Goal: Use online tool/utility: Use online tool/utility

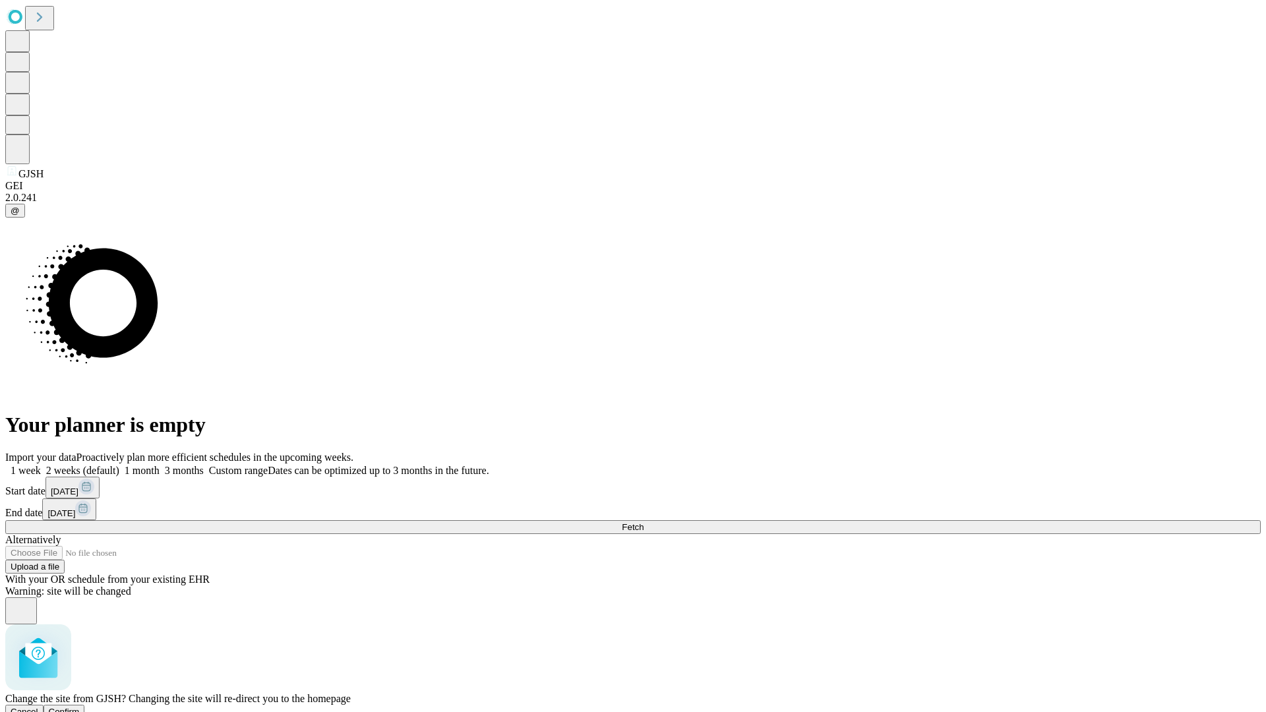
click at [80, 707] on span "Confirm" at bounding box center [64, 712] width 31 height 10
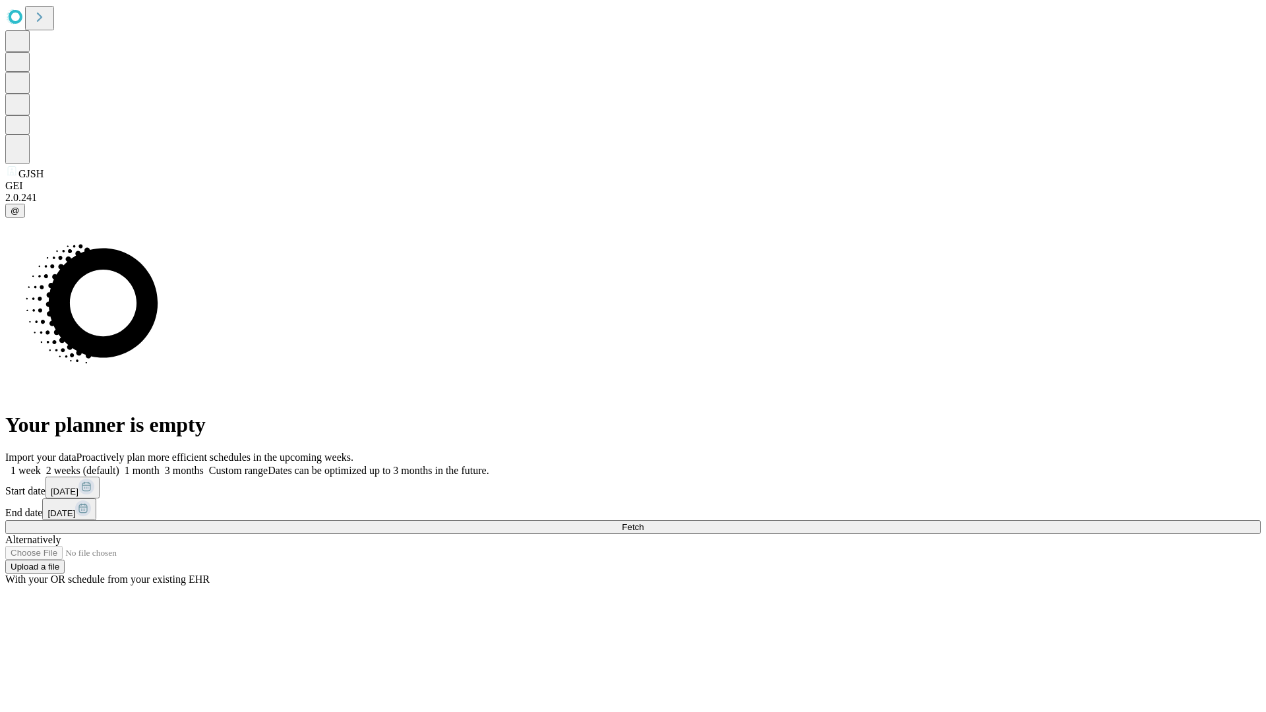
click at [41, 465] on label "1 week" at bounding box center [23, 470] width 36 height 11
click at [644, 522] on span "Fetch" at bounding box center [633, 527] width 22 height 10
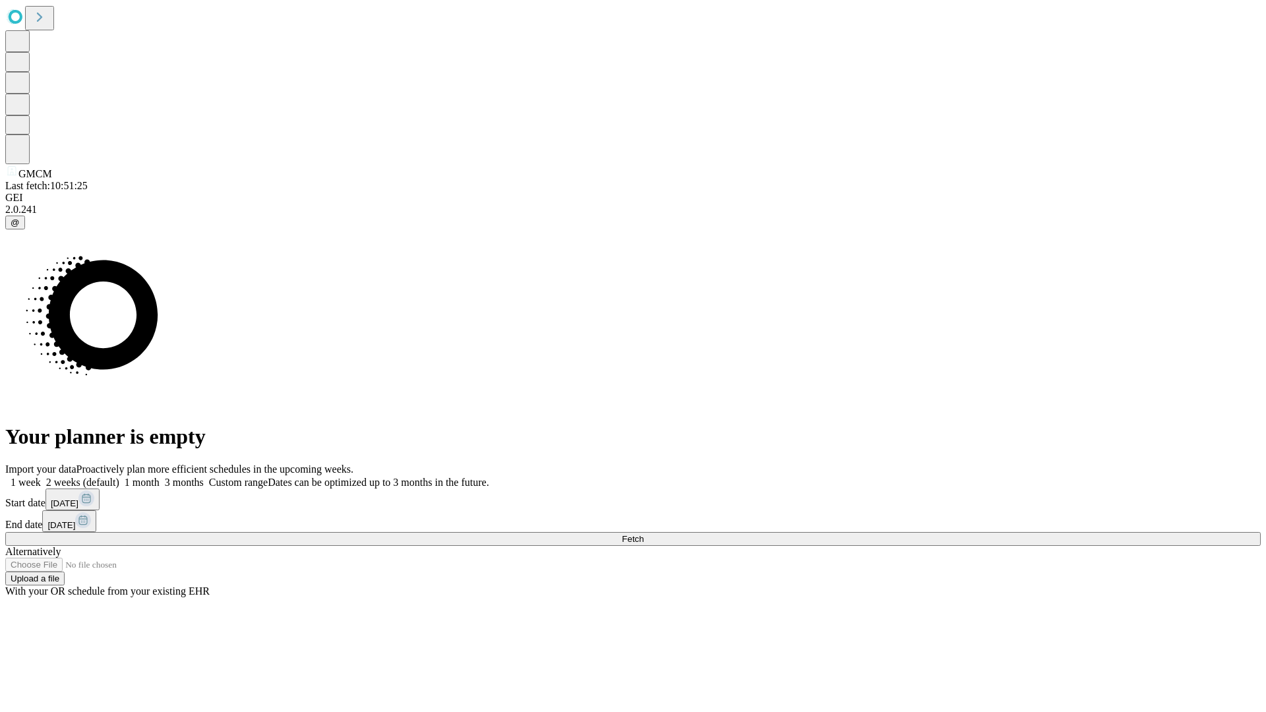
click at [41, 477] on label "1 week" at bounding box center [23, 482] width 36 height 11
click at [644, 534] on span "Fetch" at bounding box center [633, 539] width 22 height 10
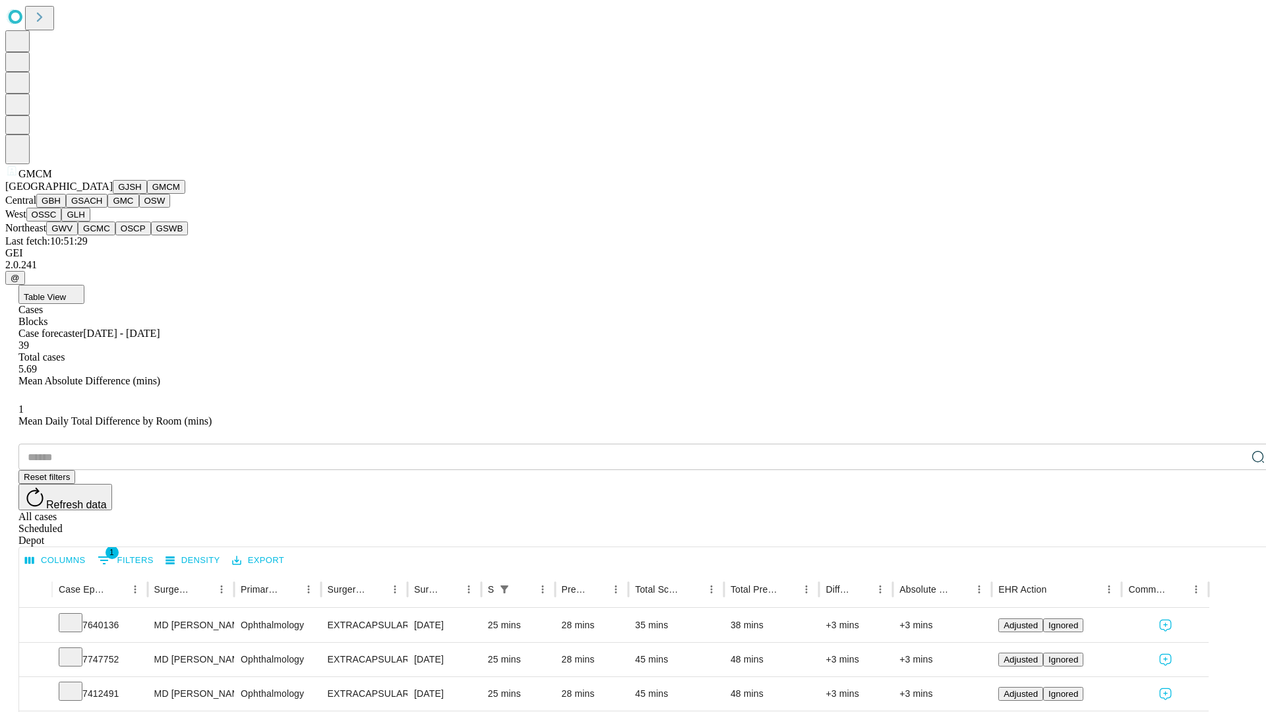
click at [66, 208] on button "GBH" at bounding box center [51, 201] width 30 height 14
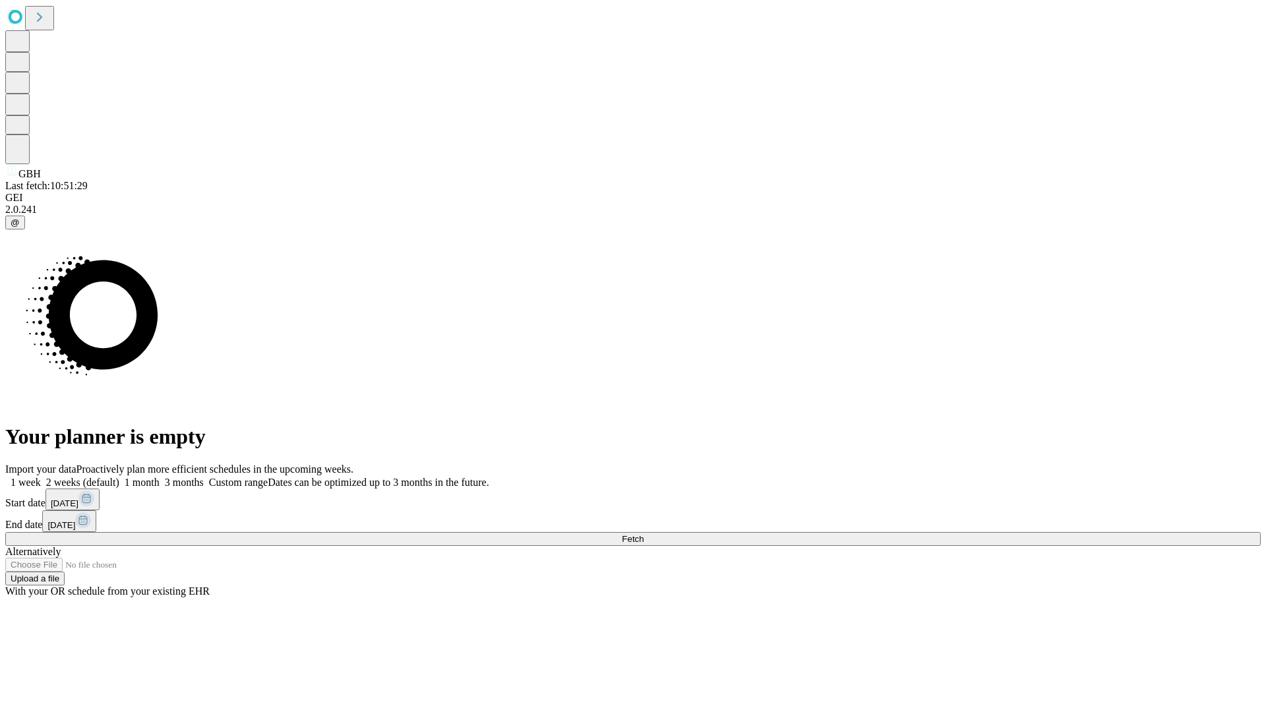
click at [41, 477] on label "1 week" at bounding box center [23, 482] width 36 height 11
click at [644, 534] on span "Fetch" at bounding box center [633, 539] width 22 height 10
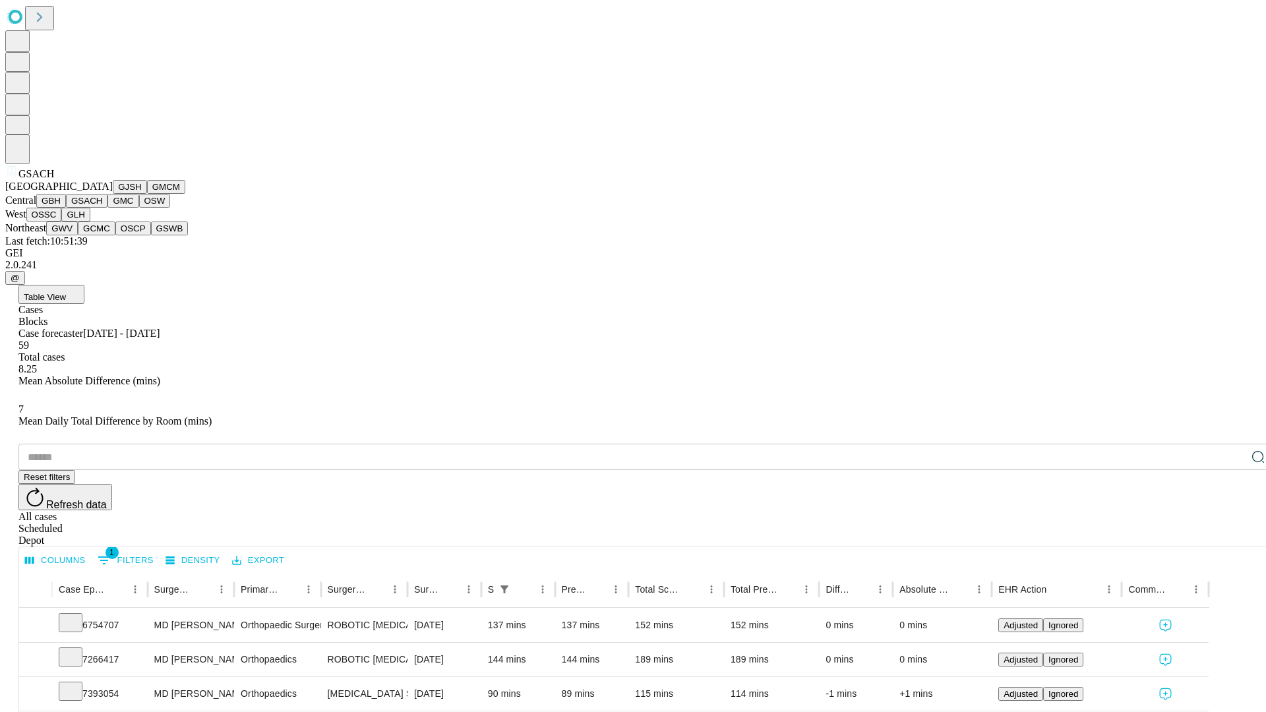
click at [107, 208] on button "GMC" at bounding box center [122, 201] width 31 height 14
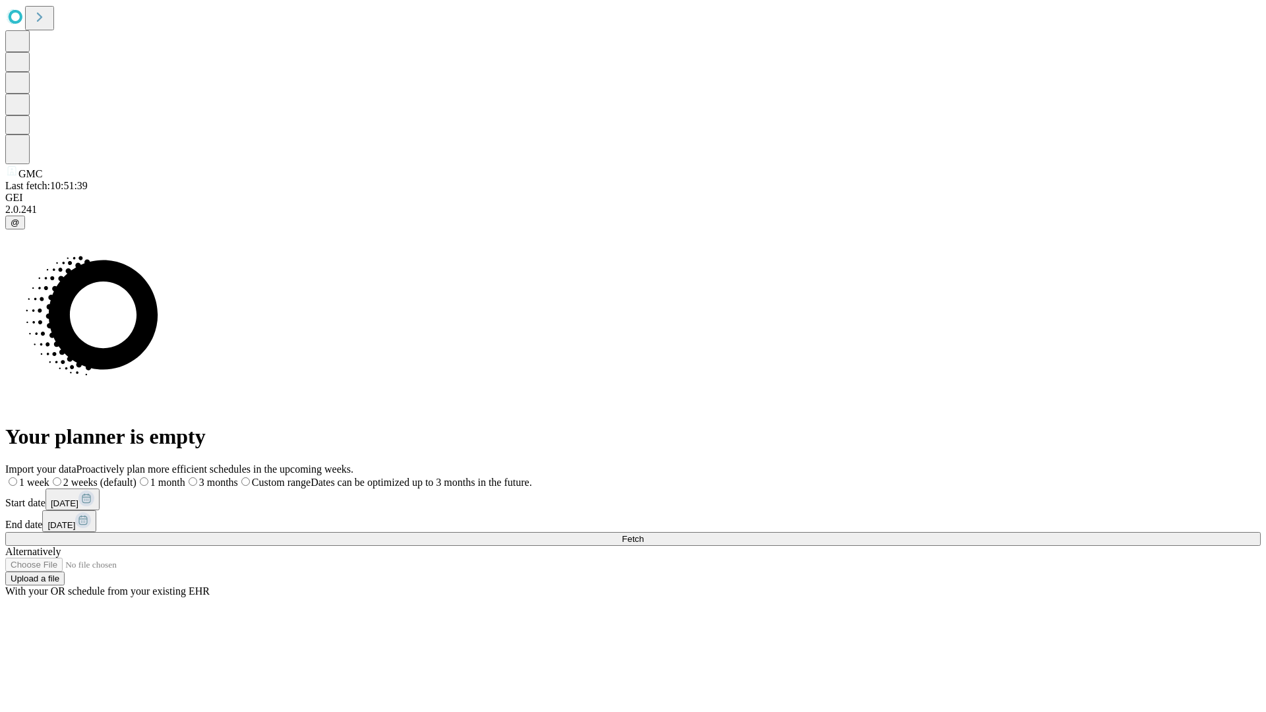
click at [644, 534] on span "Fetch" at bounding box center [633, 539] width 22 height 10
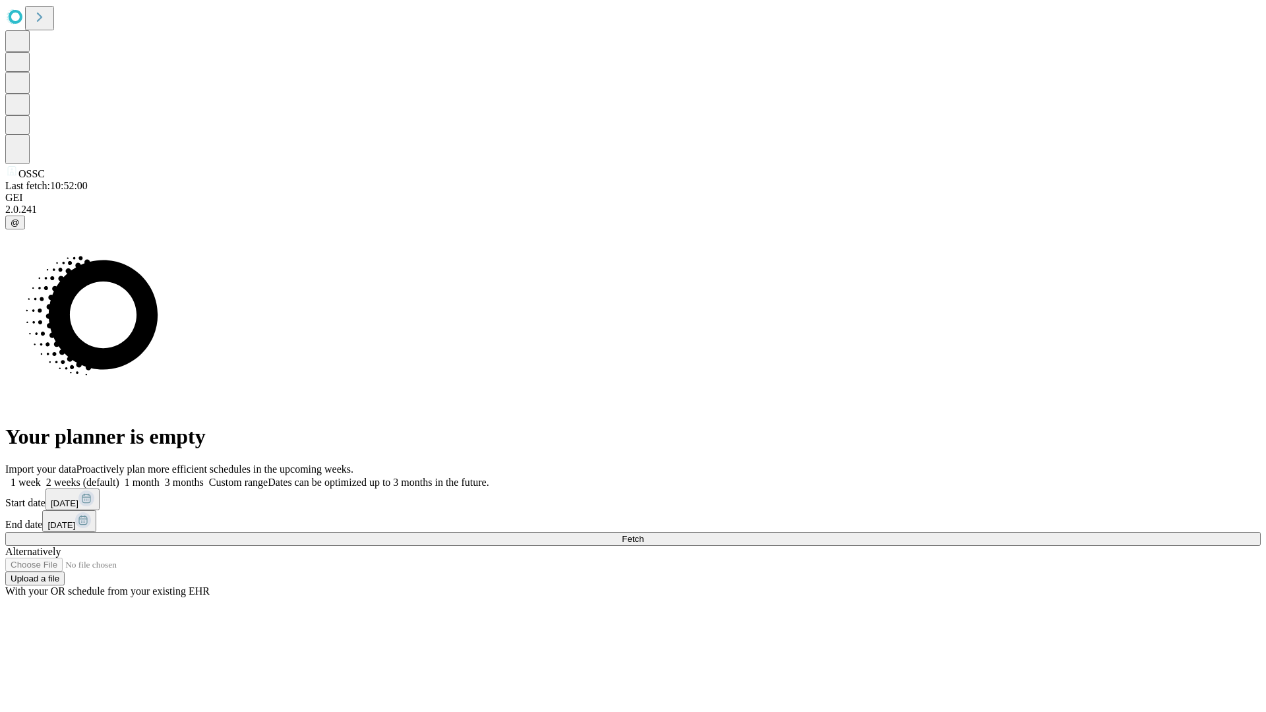
click at [41, 477] on label "1 week" at bounding box center [23, 482] width 36 height 11
click at [644, 534] on span "Fetch" at bounding box center [633, 539] width 22 height 10
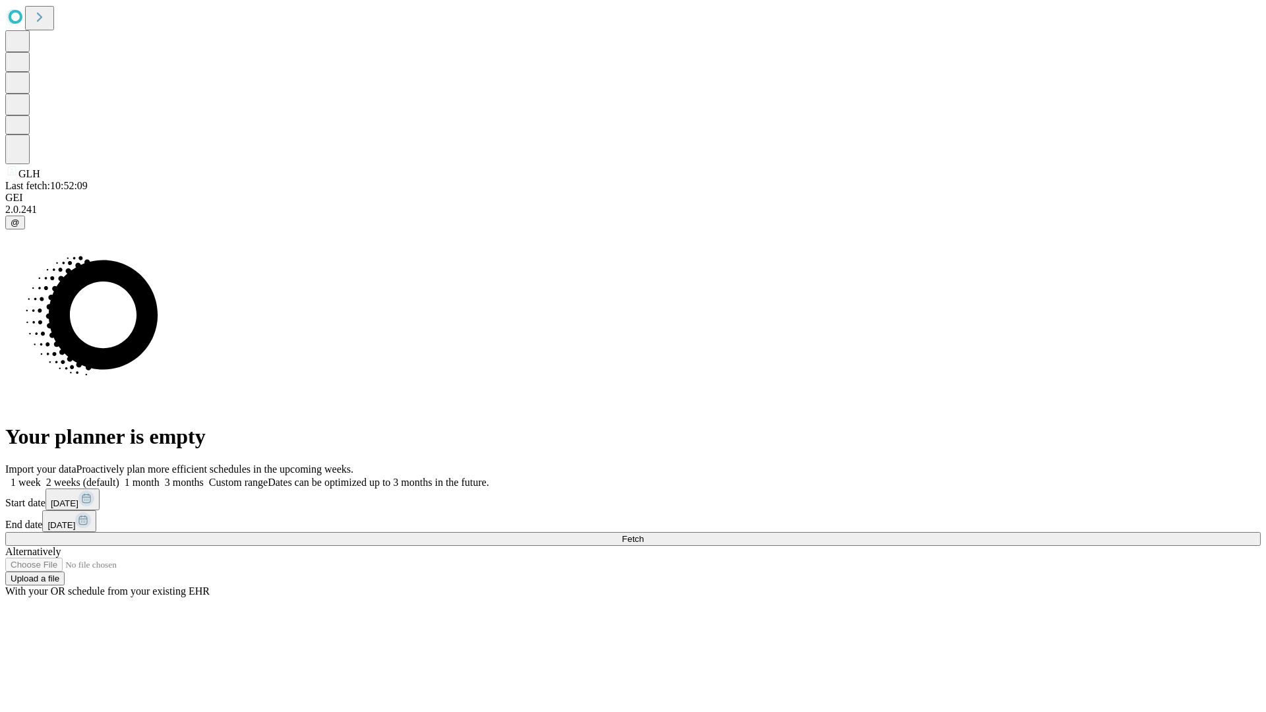
click at [41, 477] on label "1 week" at bounding box center [23, 482] width 36 height 11
click at [644, 534] on span "Fetch" at bounding box center [633, 539] width 22 height 10
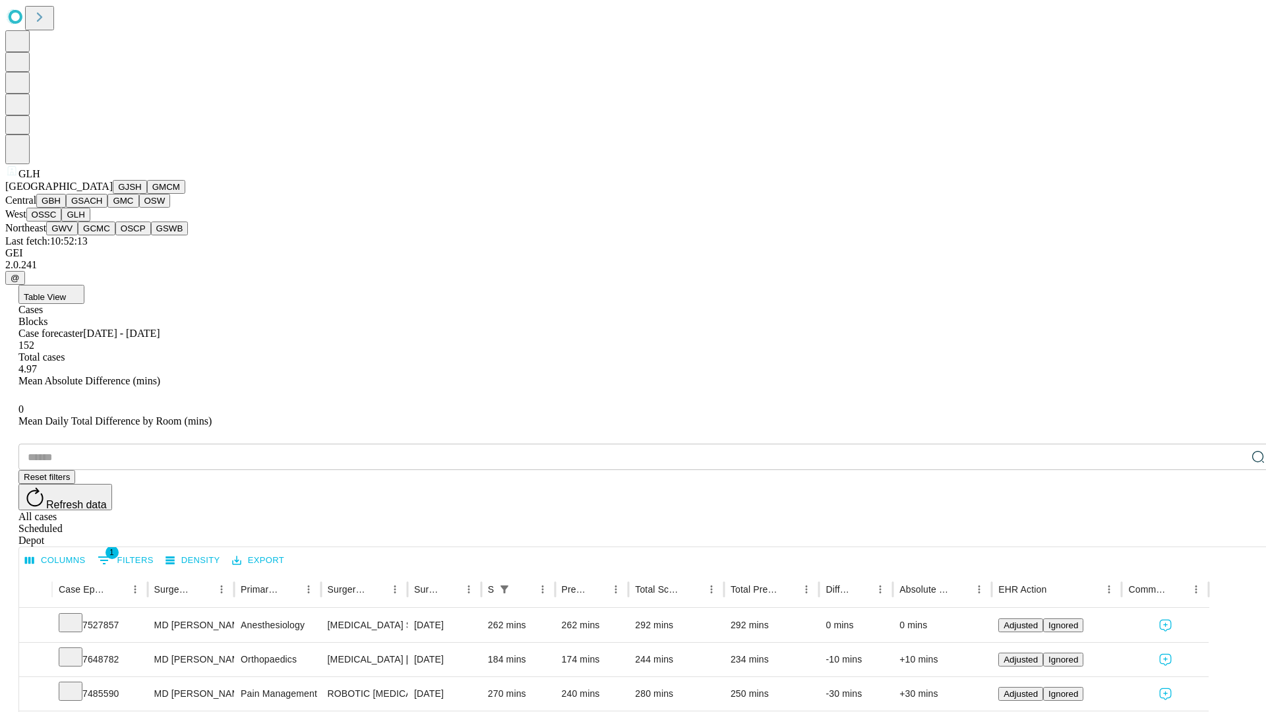
click at [78, 235] on button "GWV" at bounding box center [62, 229] width 32 height 14
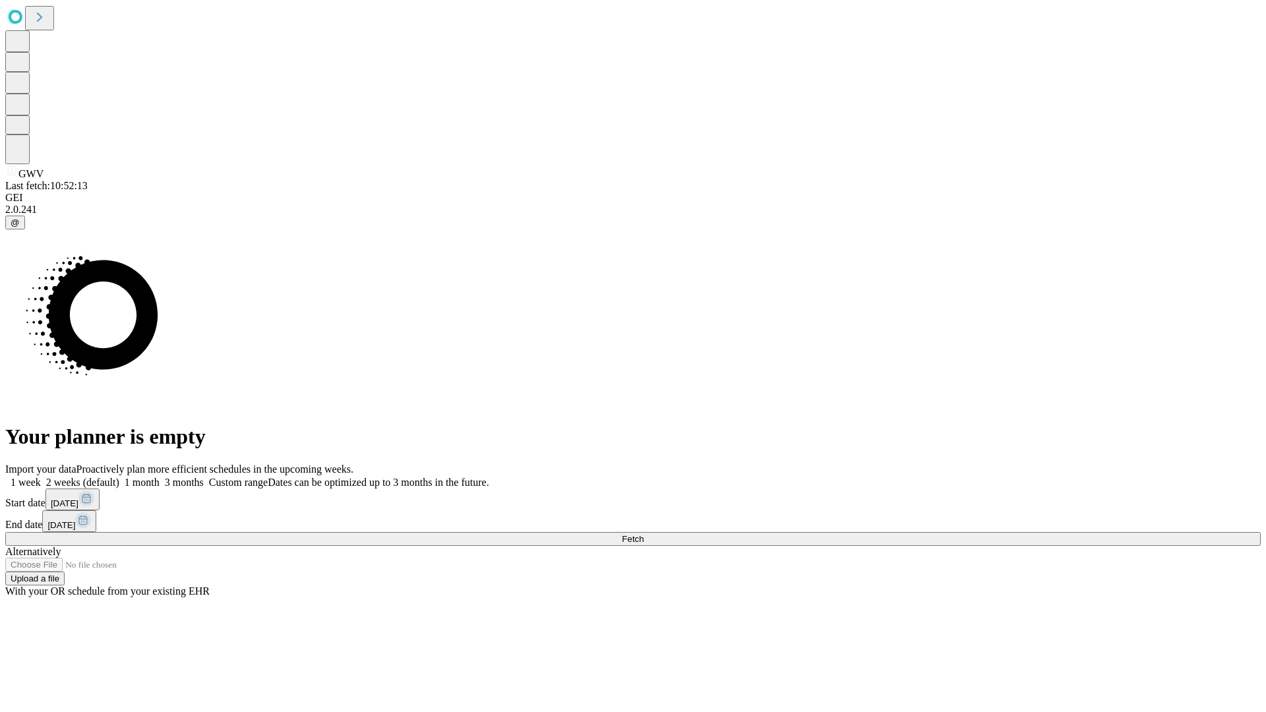
click at [41, 477] on label "1 week" at bounding box center [23, 482] width 36 height 11
click at [644, 534] on span "Fetch" at bounding box center [633, 539] width 22 height 10
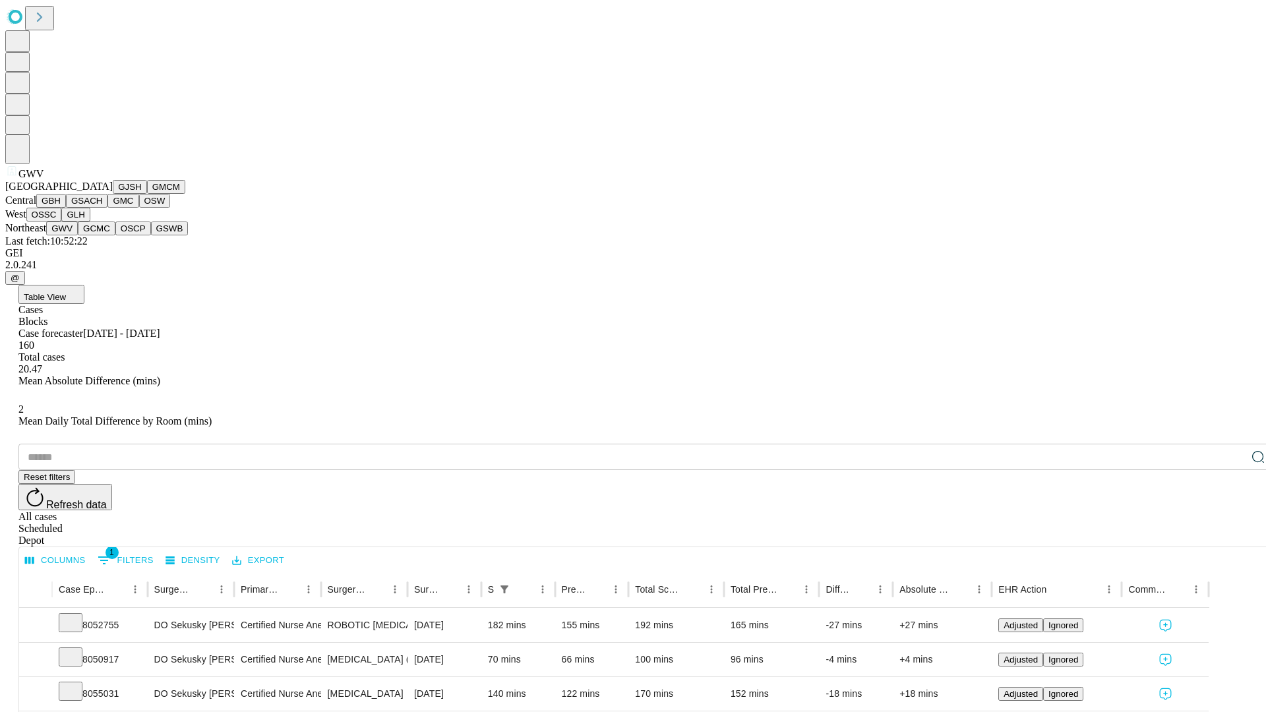
click at [102, 235] on button "GCMC" at bounding box center [97, 229] width 38 height 14
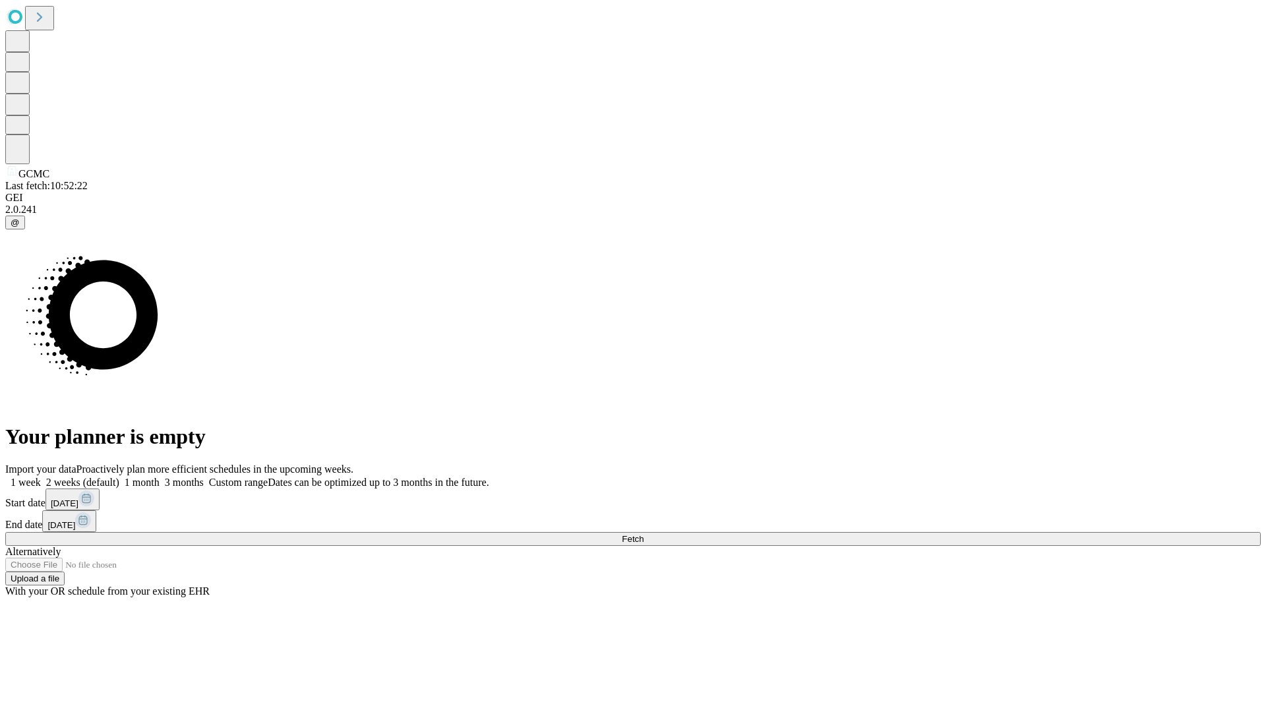
click at [41, 477] on label "1 week" at bounding box center [23, 482] width 36 height 11
click at [644, 534] on span "Fetch" at bounding box center [633, 539] width 22 height 10
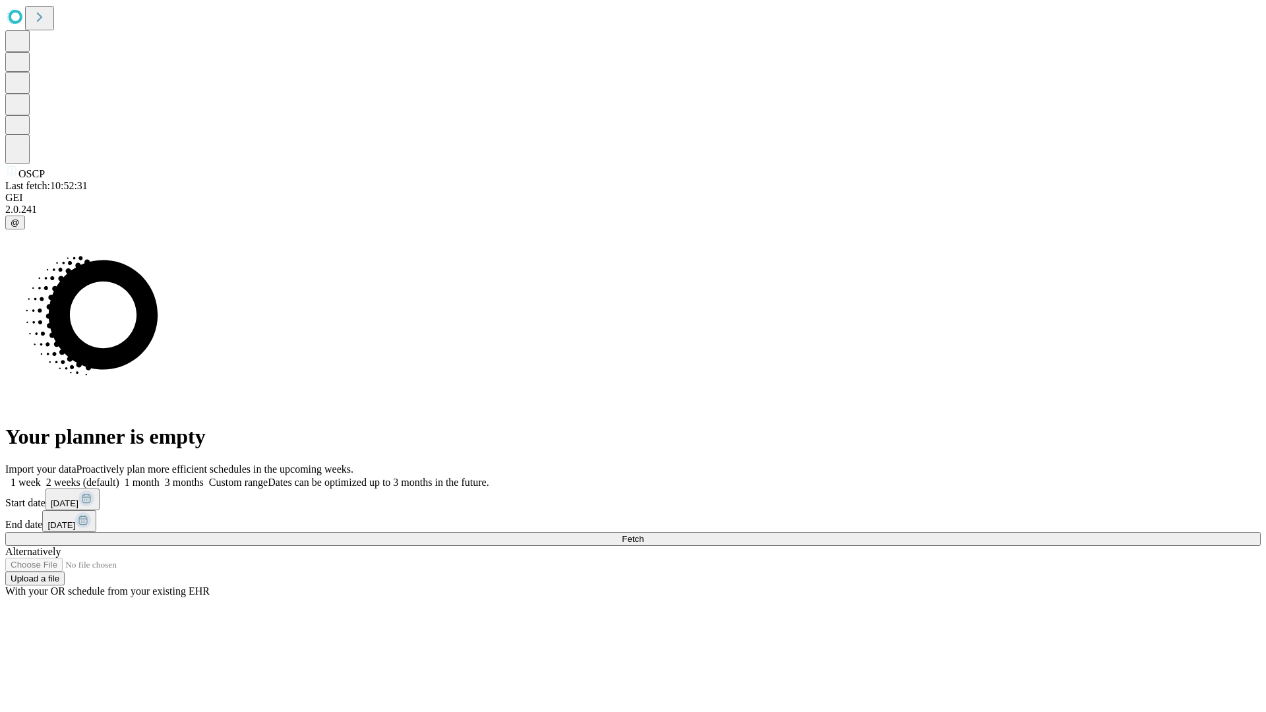
click at [41, 477] on label "1 week" at bounding box center [23, 482] width 36 height 11
click at [644, 534] on span "Fetch" at bounding box center [633, 539] width 22 height 10
